Goal: Navigation & Orientation: Find specific page/section

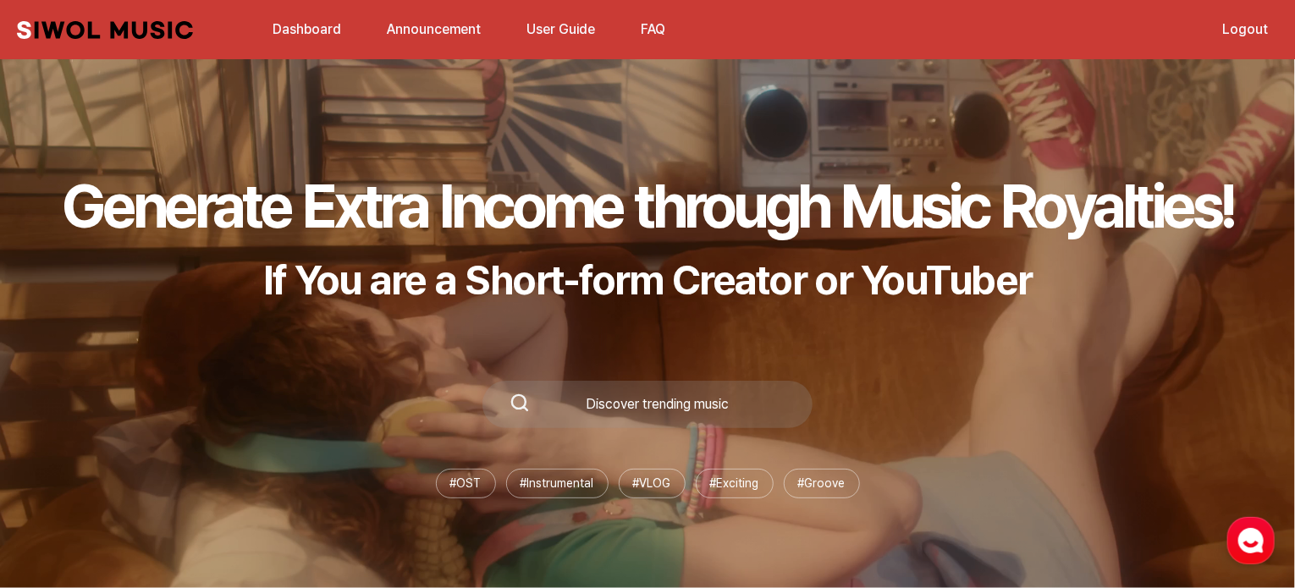
click at [308, 29] on link "Dashboard" at bounding box center [306, 29] width 89 height 36
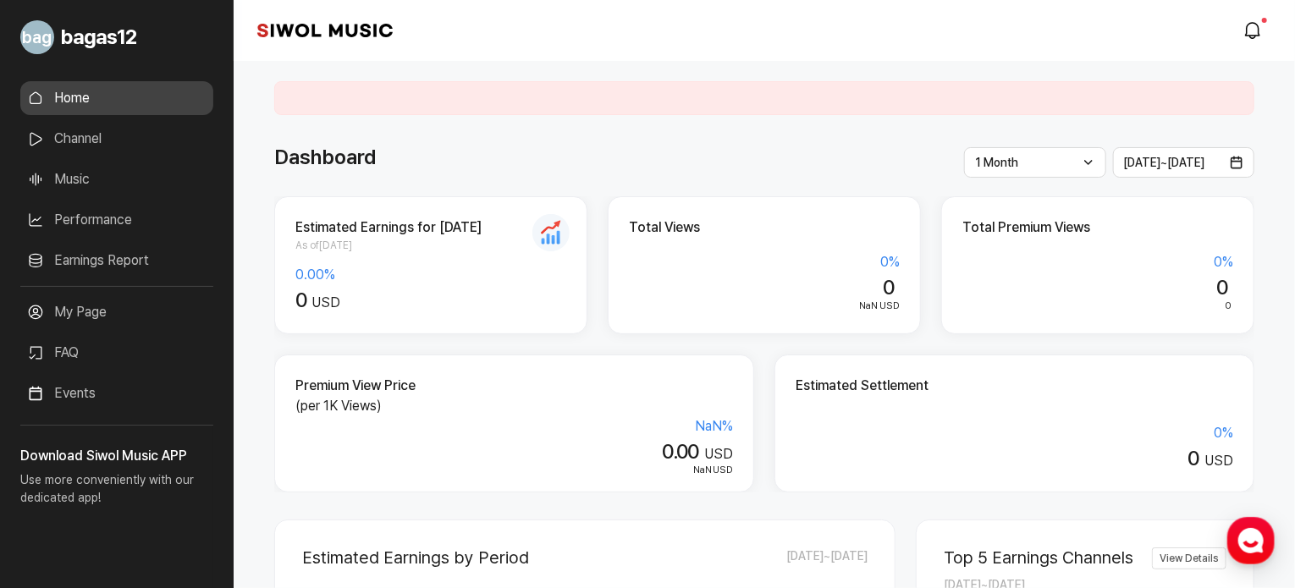
scroll to position [74, 0]
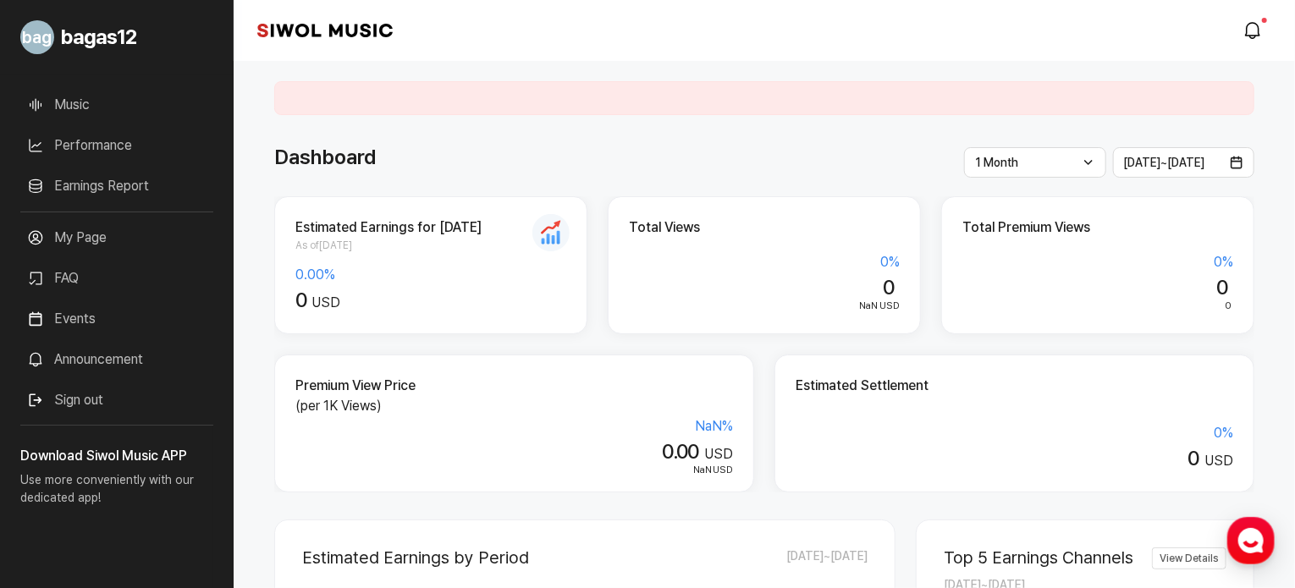
click at [98, 231] on link "My Page" at bounding box center [116, 238] width 193 height 34
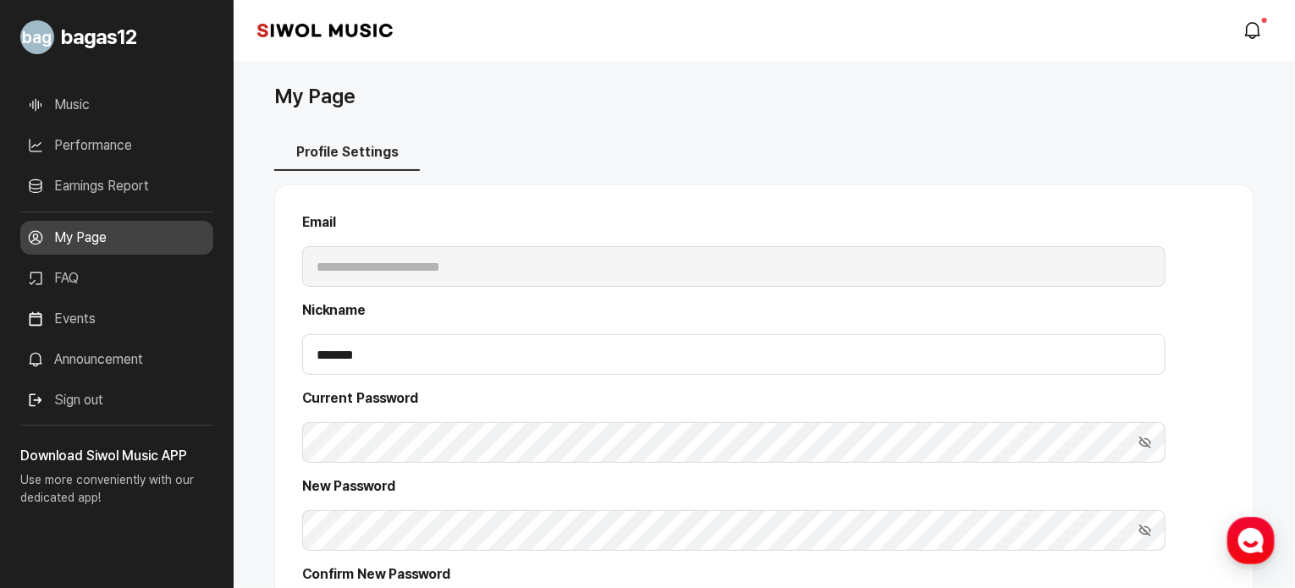
click at [98, 231] on link "My Page" at bounding box center [116, 238] width 193 height 34
click at [213, 327] on div "Home Channel Music Performance Earnings Report More My Page FAQ Events Announce…" at bounding box center [117, 213] width 234 height 426
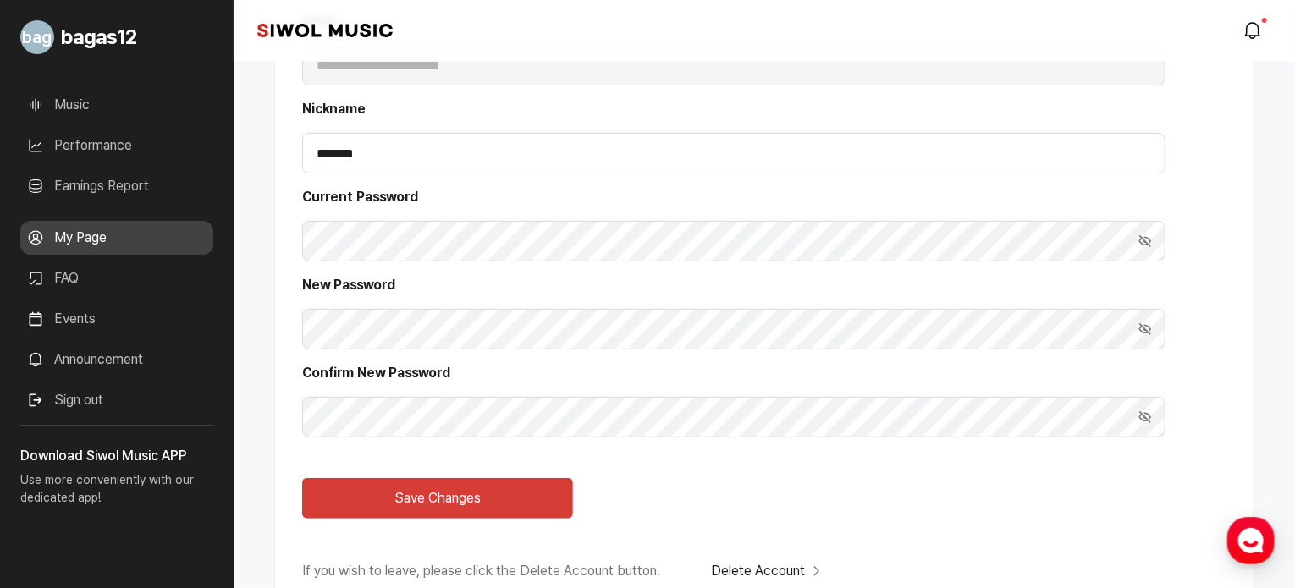
scroll to position [308, 0]
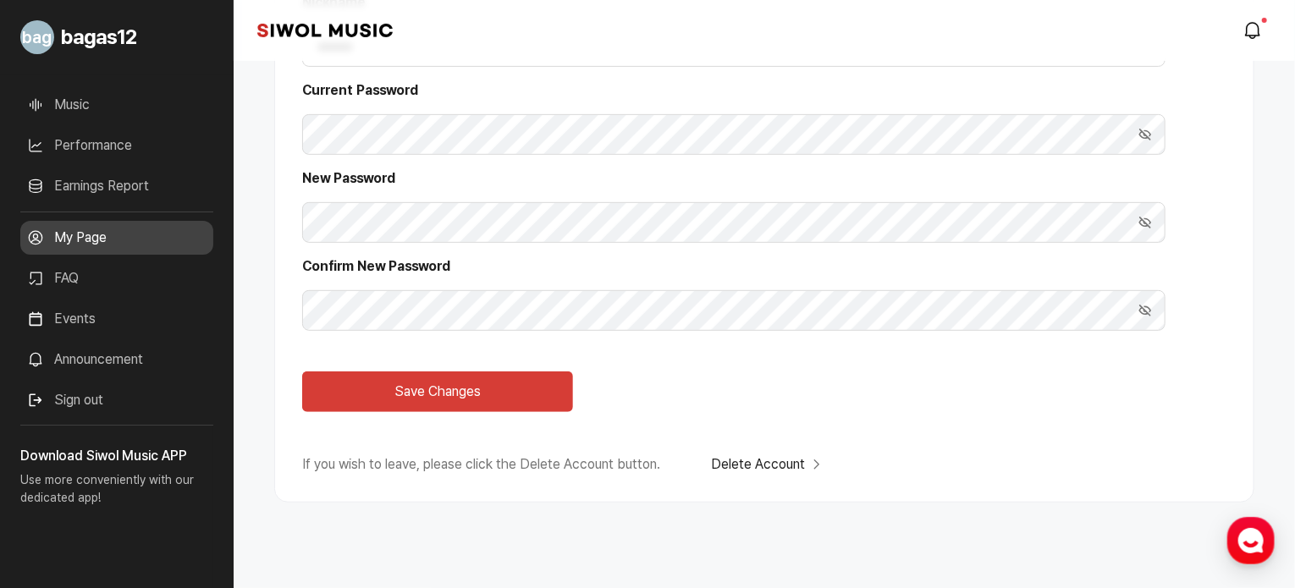
click at [99, 276] on link "FAQ" at bounding box center [116, 279] width 193 height 34
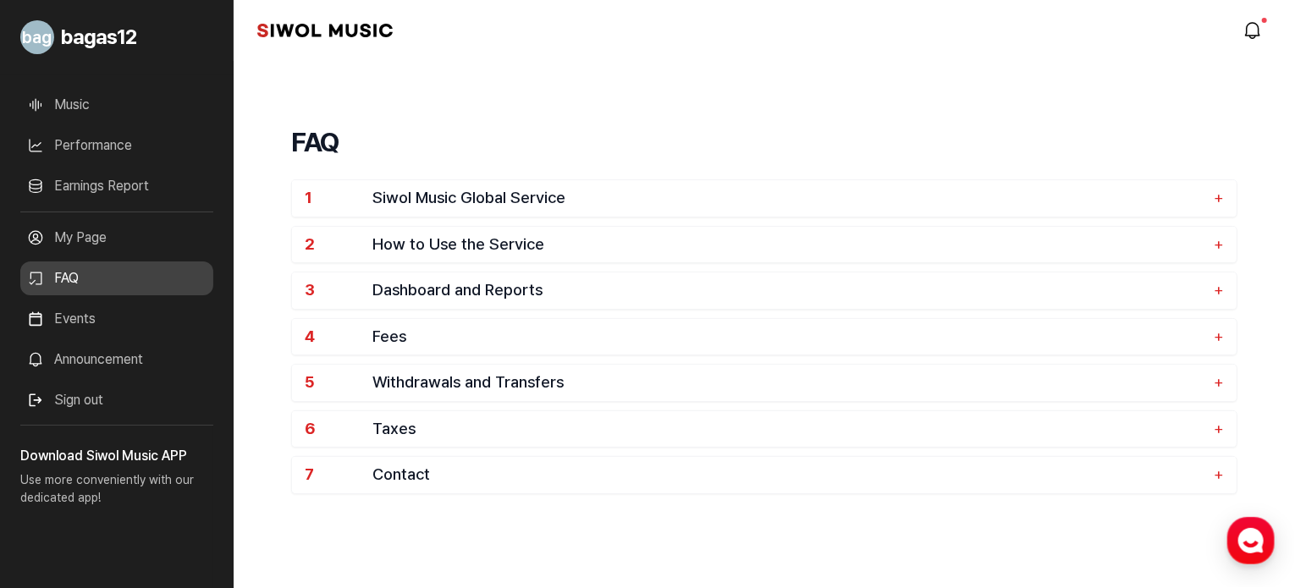
click at [125, 323] on link "Events" at bounding box center [116, 319] width 193 height 34
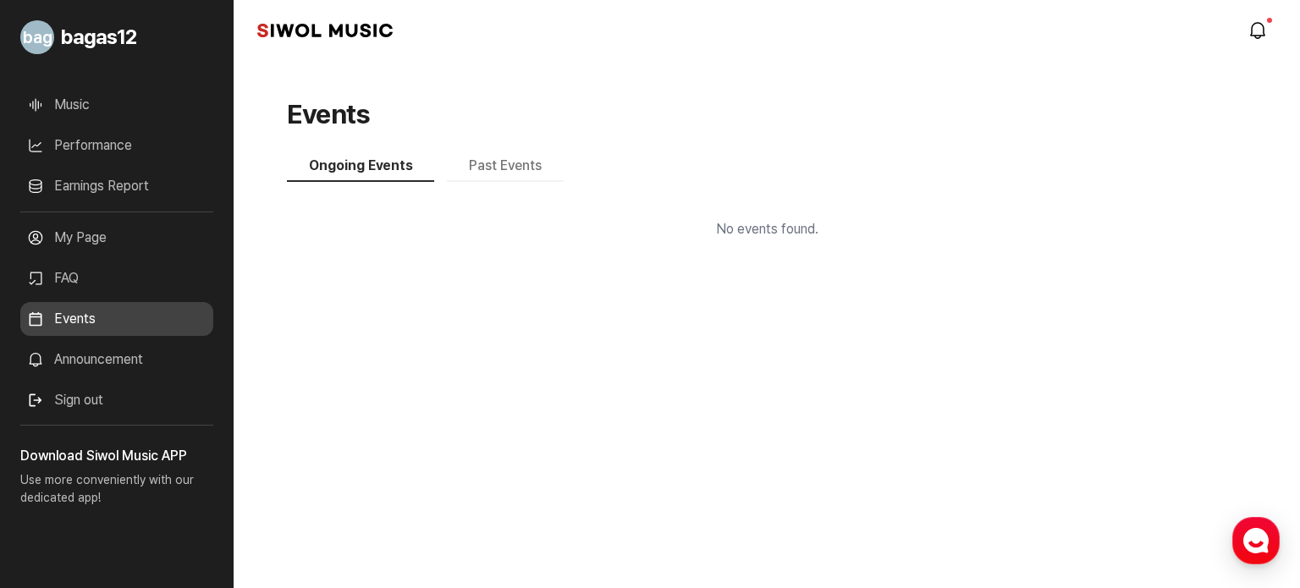
click at [127, 361] on link "Announcement" at bounding box center [116, 360] width 193 height 34
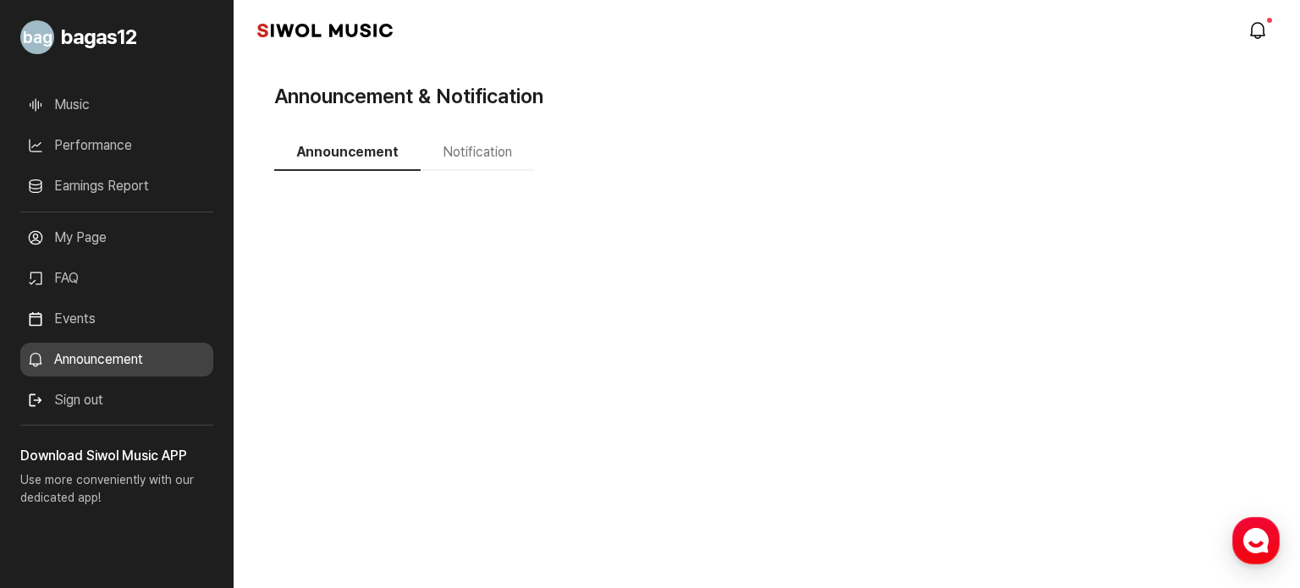
click at [476, 152] on button "Notification" at bounding box center [477, 153] width 113 height 36
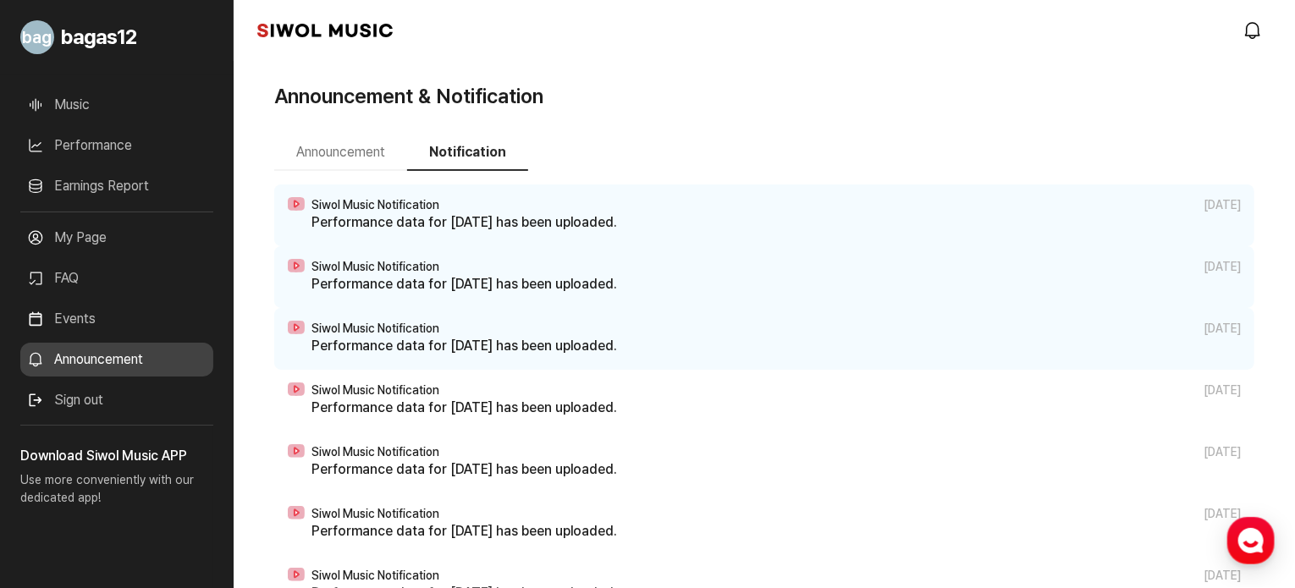
click at [436, 209] on span "Siwol Music Notification" at bounding box center [376, 205] width 128 height 14
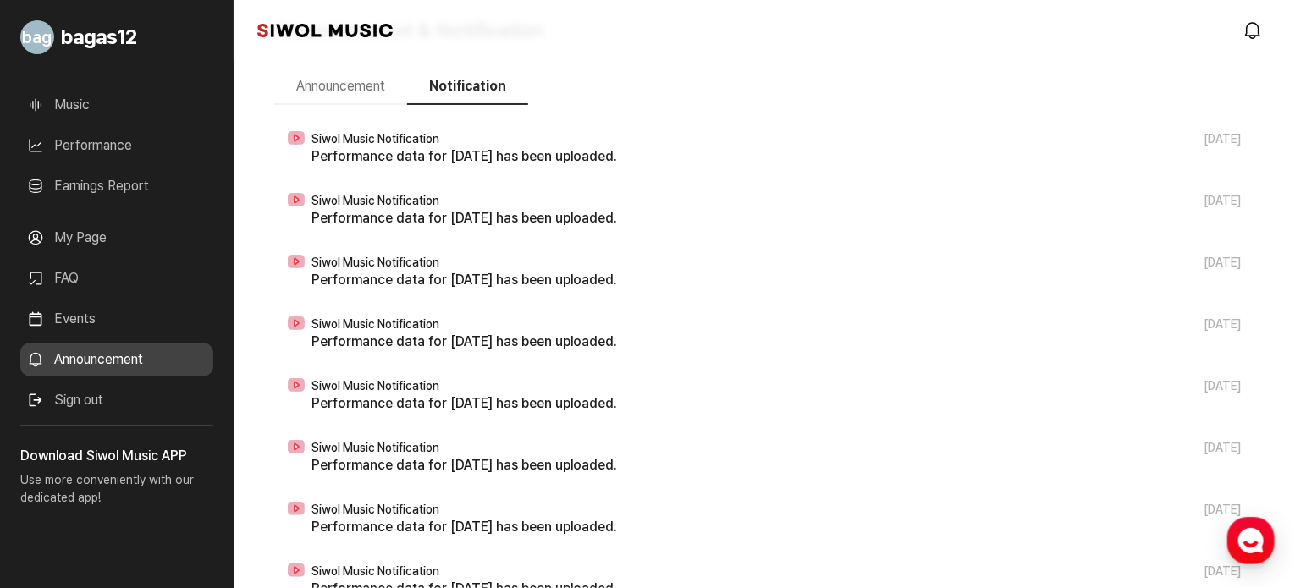
scroll to position [81, 0]
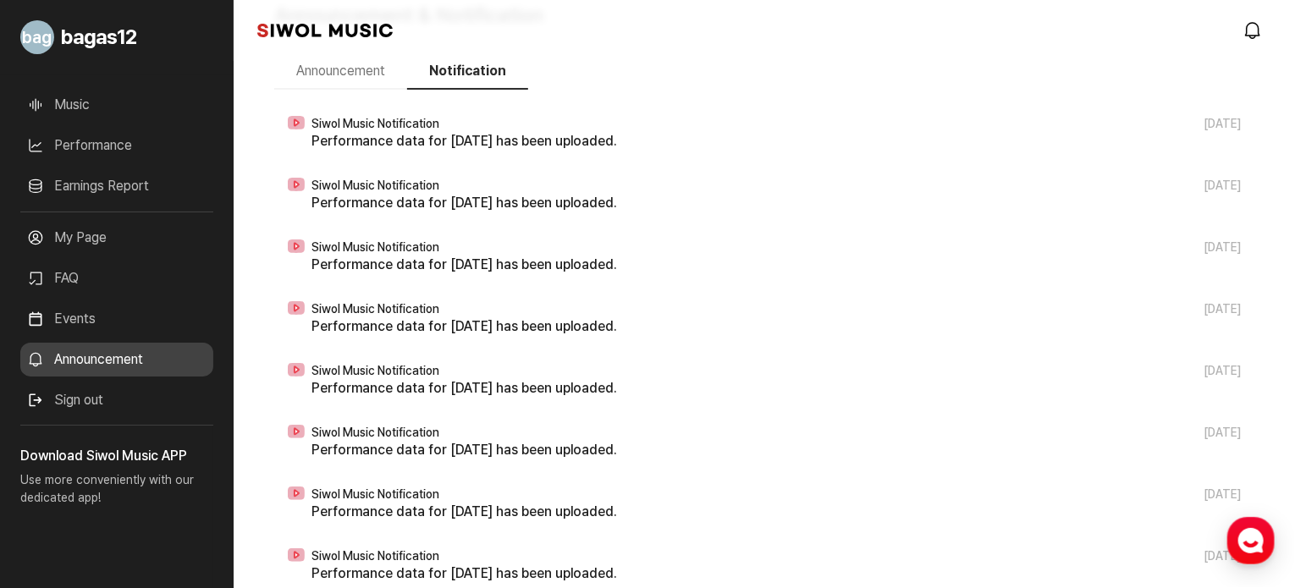
click at [71, 317] on link "Events" at bounding box center [116, 319] width 193 height 34
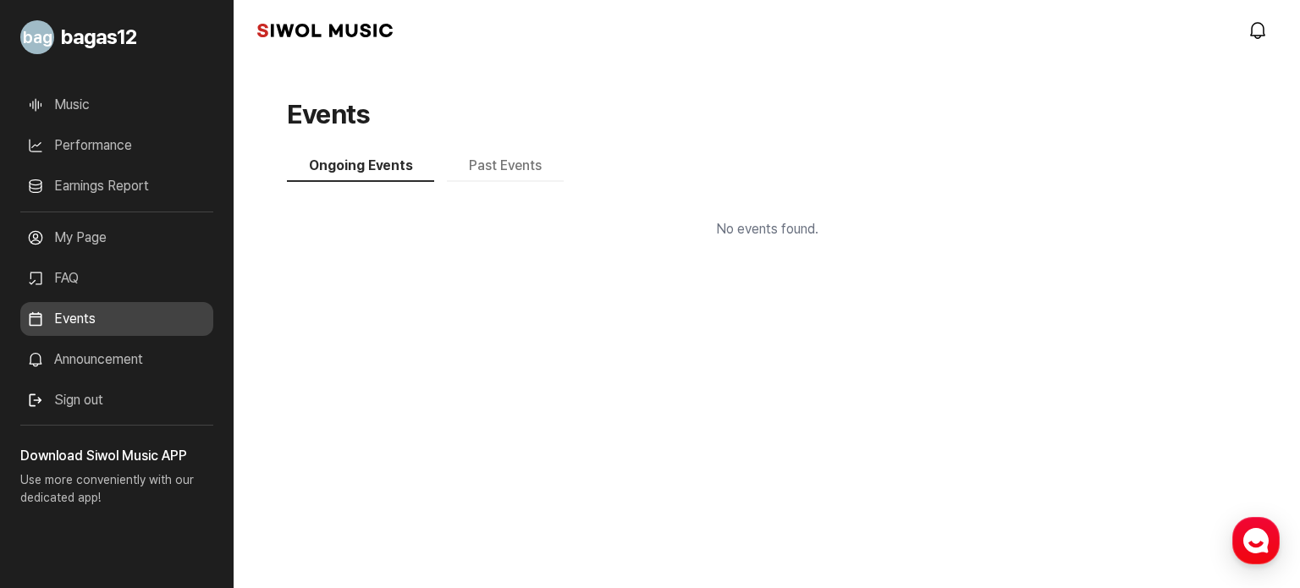
click at [140, 350] on link "Announcement" at bounding box center [116, 360] width 193 height 34
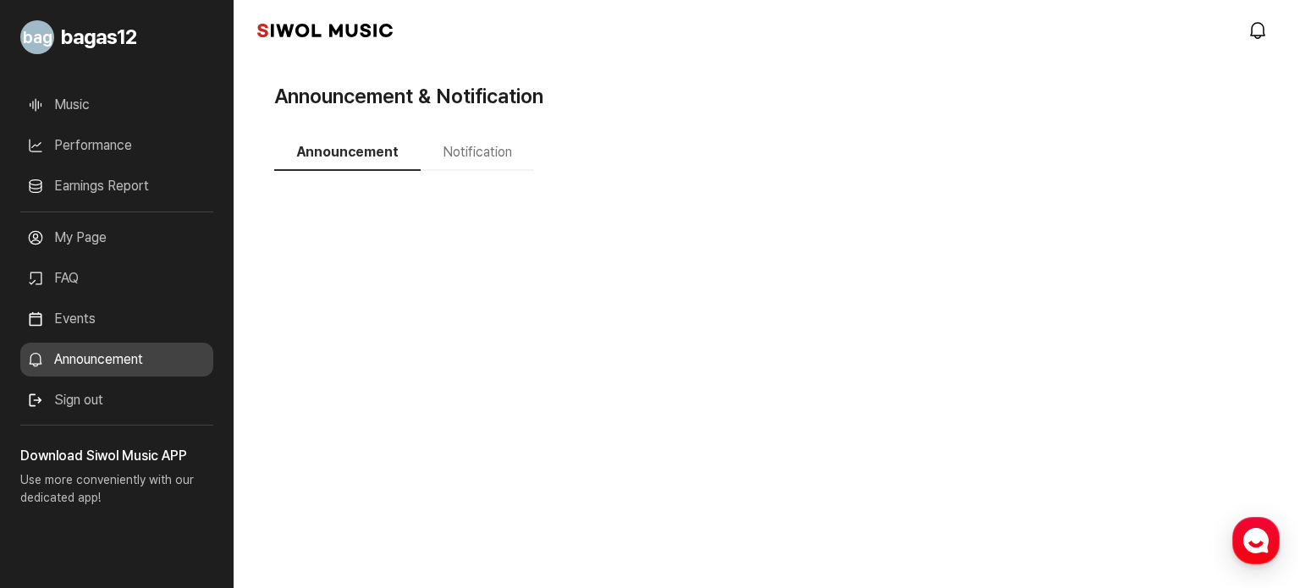
click at [85, 189] on link "Earnings Report" at bounding box center [116, 186] width 193 height 34
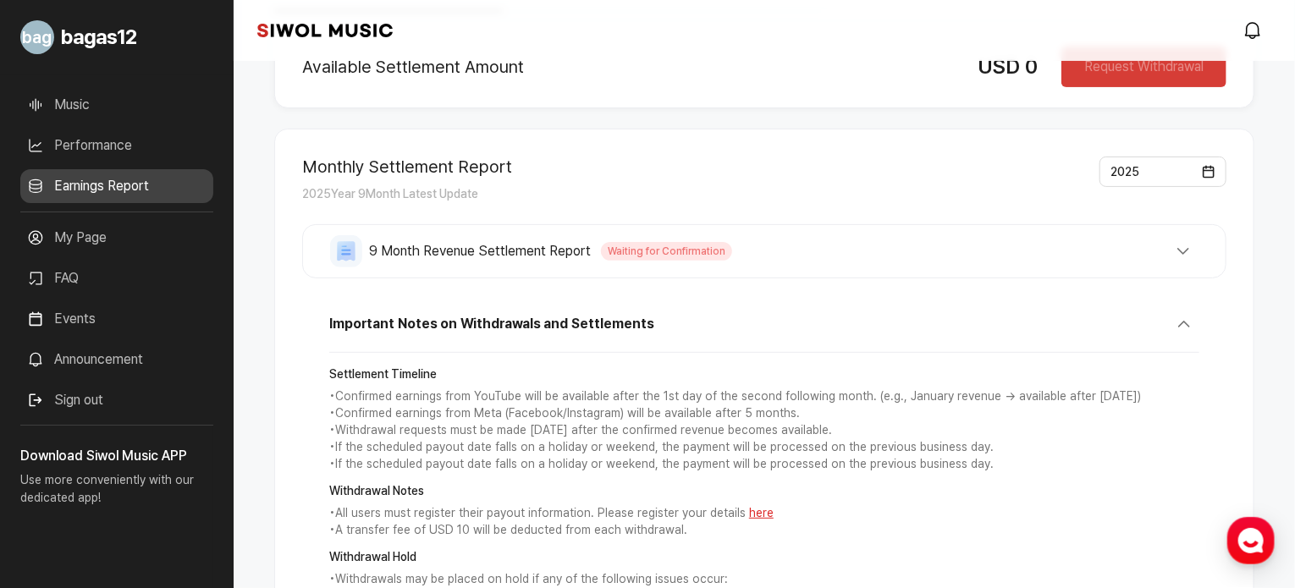
scroll to position [156, 0]
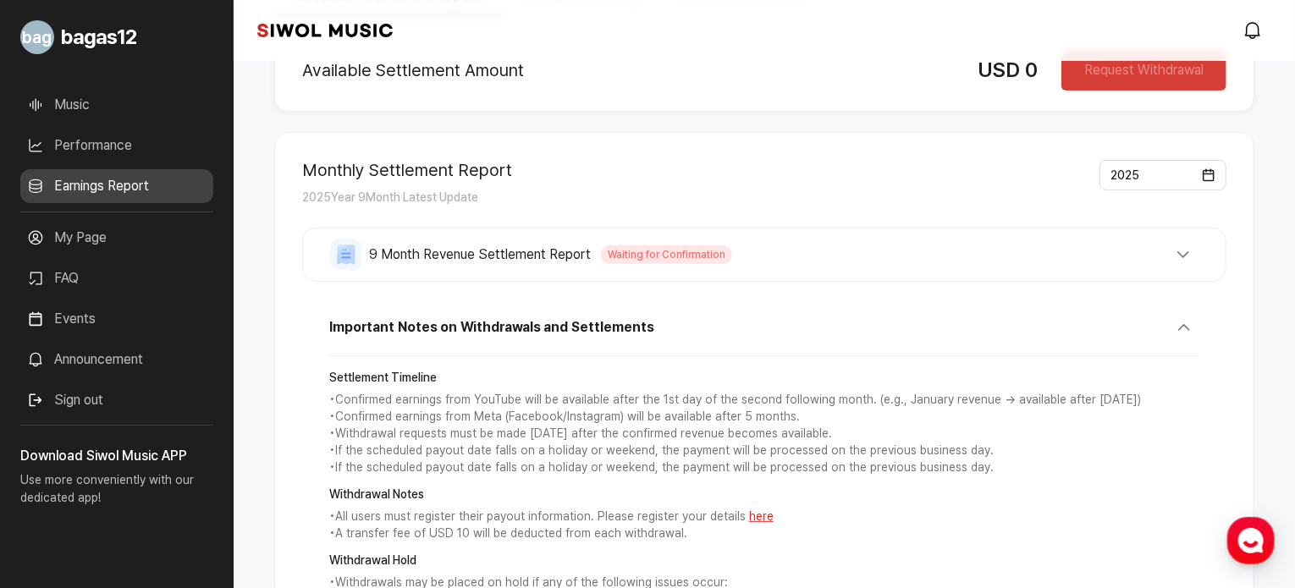
click at [481, 261] on span "9 Month Revenue Settlement Report" at bounding box center [480, 255] width 222 height 20
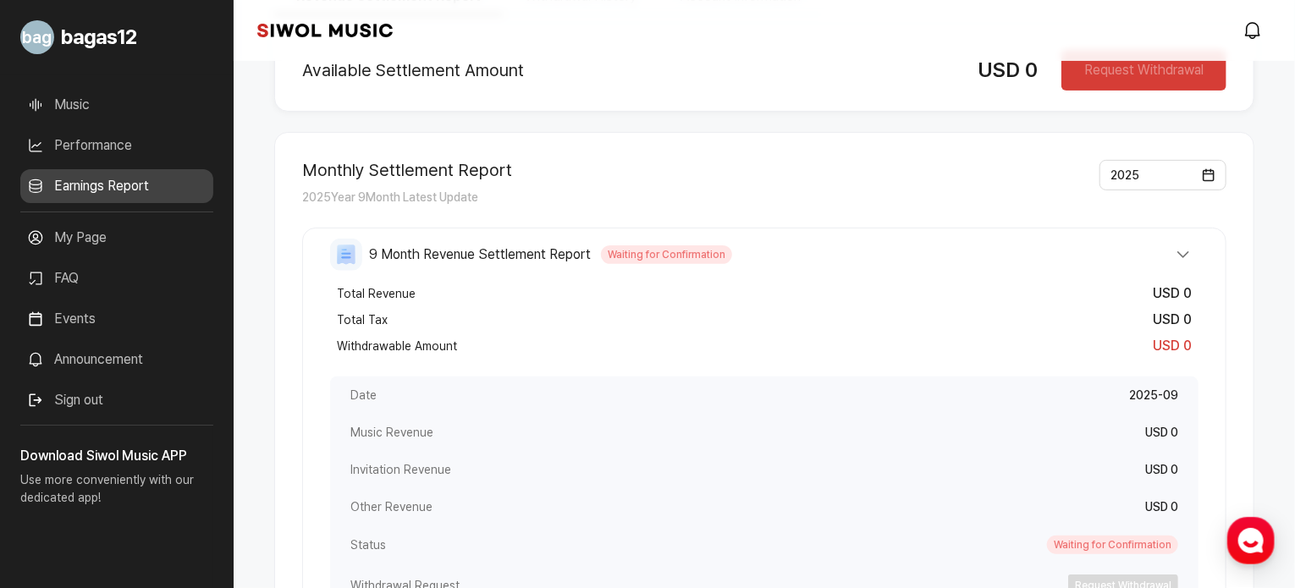
scroll to position [0, 0]
